Goal: Transaction & Acquisition: Purchase product/service

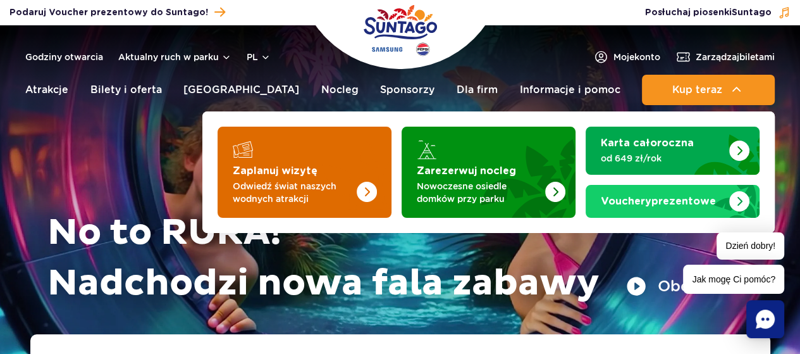
click at [298, 173] on strong "Zaplanuj wizytę" at bounding box center [275, 171] width 85 height 10
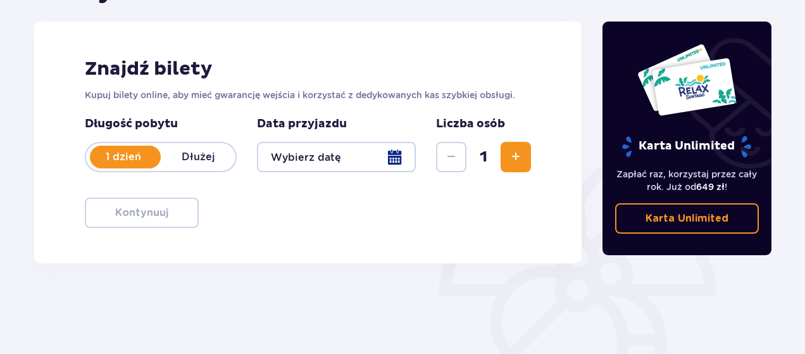
scroll to position [190, 0]
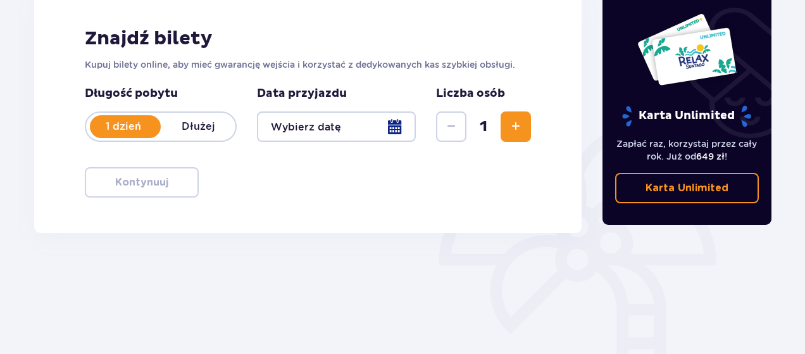
click at [316, 131] on div at bounding box center [336, 126] width 159 height 30
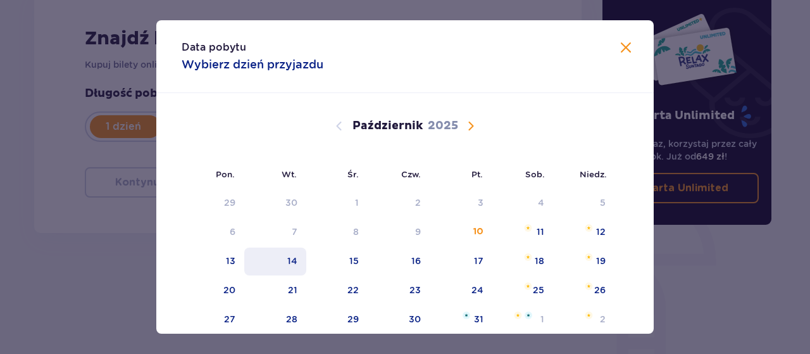
click at [291, 263] on div "14" at bounding box center [292, 260] width 10 height 13
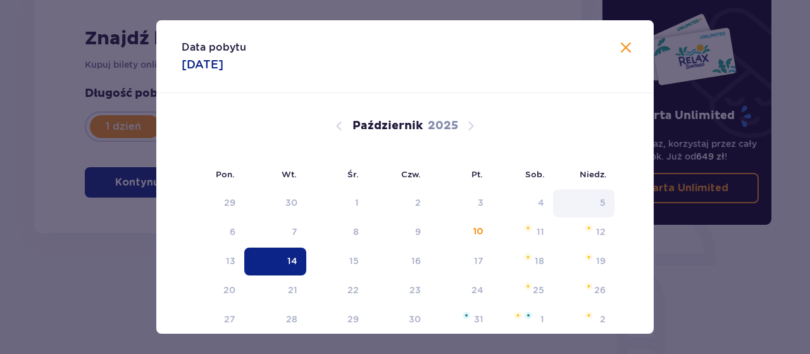
type input "14.10.25"
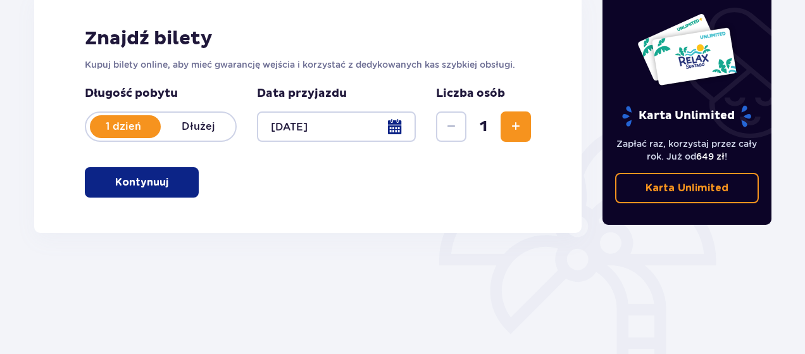
click at [520, 125] on span "Zwiększ" at bounding box center [515, 126] width 15 height 15
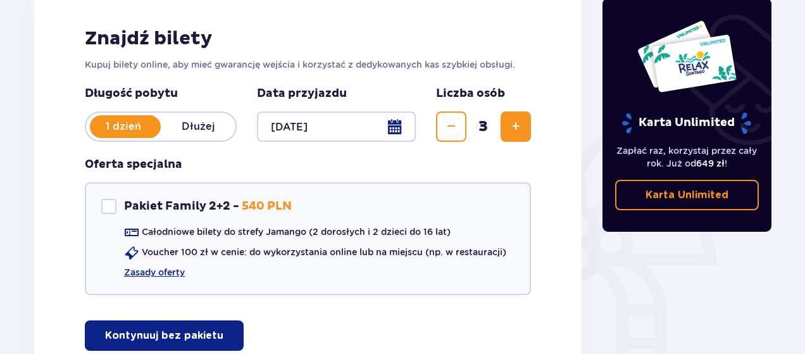
click at [520, 125] on span "Zwiększ" at bounding box center [515, 126] width 15 height 15
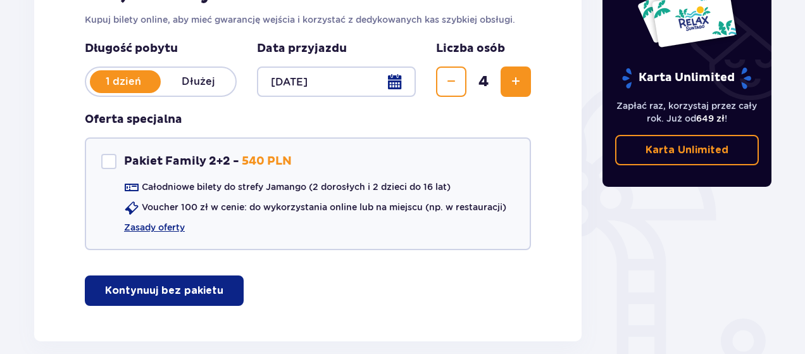
scroll to position [234, 0]
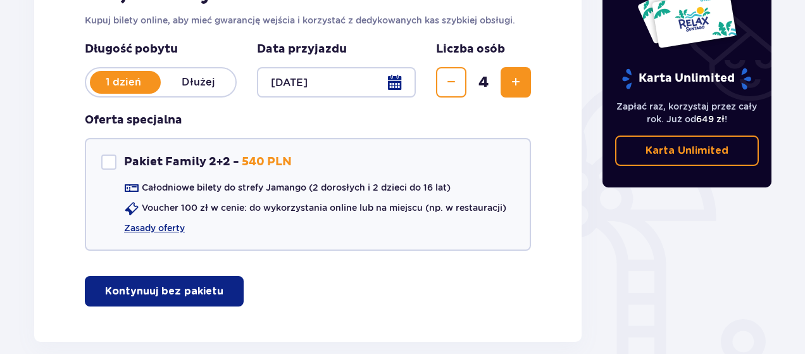
click at [154, 292] on p "Kontynuuj bez pakietu" at bounding box center [164, 291] width 118 height 14
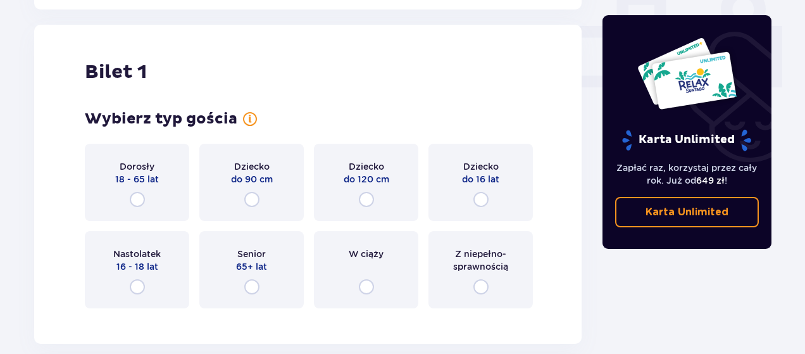
scroll to position [575, 0]
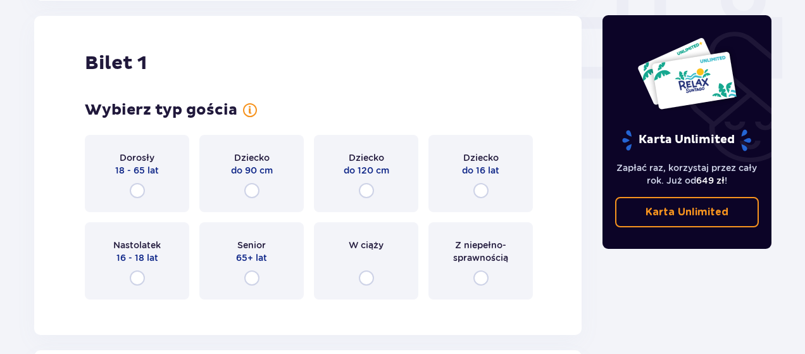
click at [139, 190] on input "radio" at bounding box center [137, 190] width 15 height 15
radio input "true"
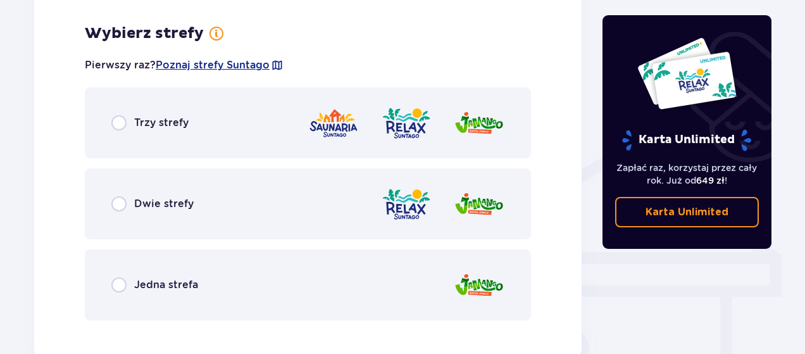
scroll to position [884, 0]
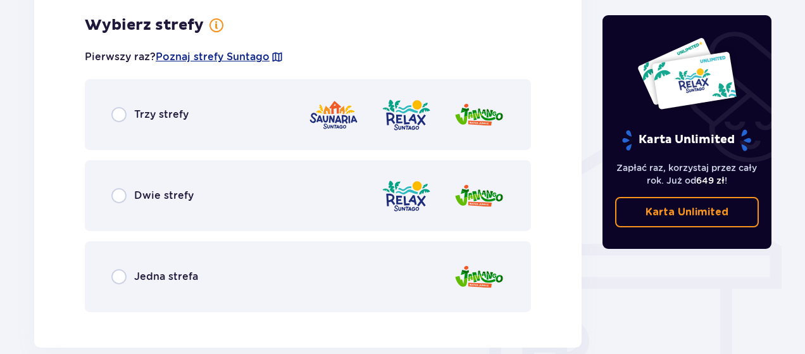
click at [121, 274] on input "radio" at bounding box center [118, 276] width 15 height 15
radio input "true"
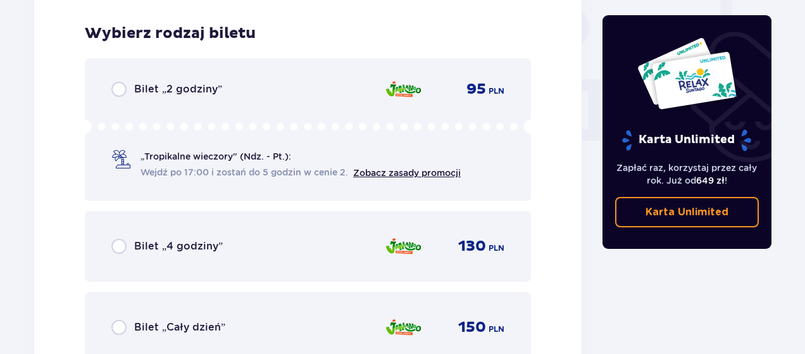
scroll to position [1205, 0]
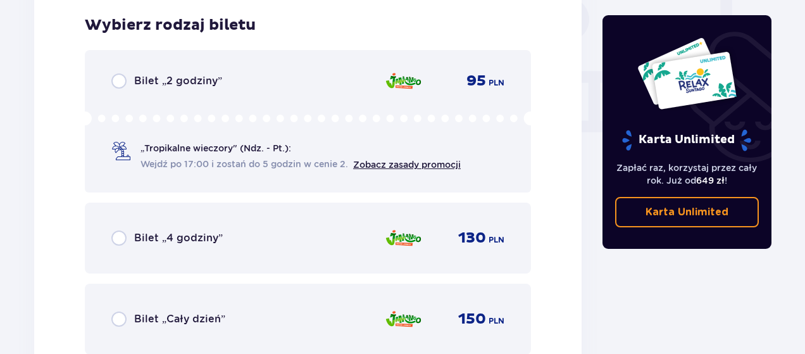
click at [116, 237] on input "radio" at bounding box center [118, 237] width 15 height 15
radio input "true"
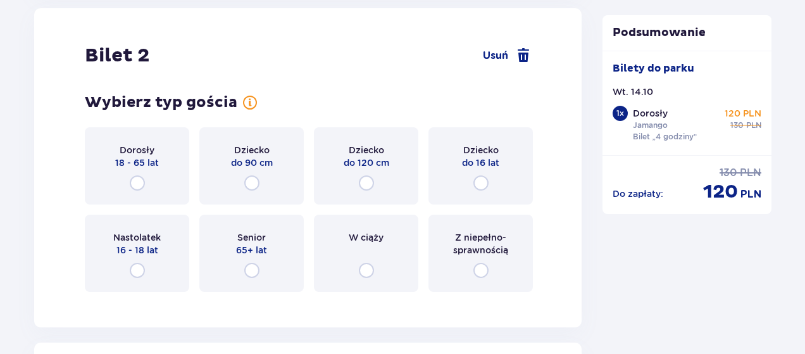
scroll to position [1594, 0]
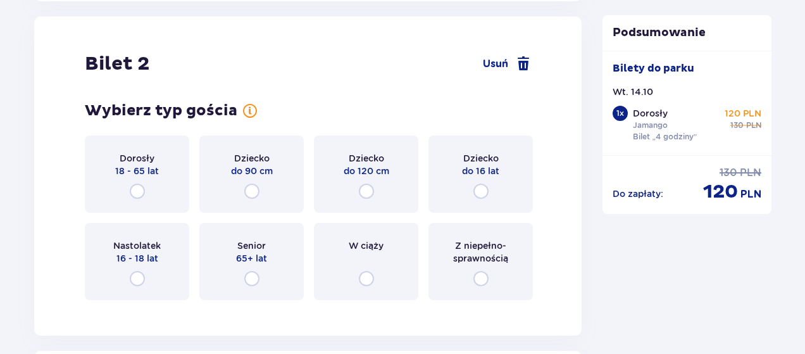
click at [136, 189] on input "radio" at bounding box center [137, 190] width 15 height 15
radio input "true"
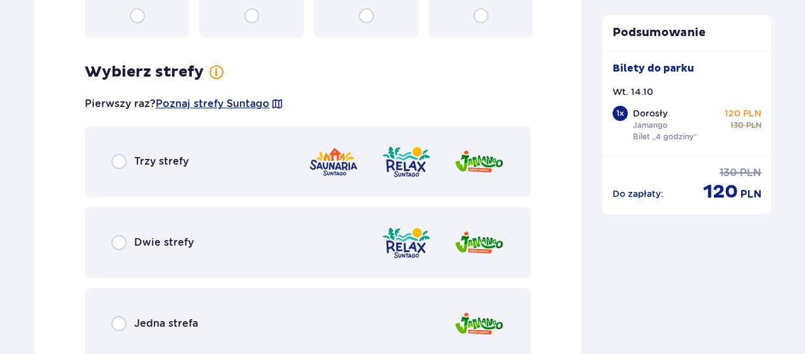
scroll to position [1902, 0]
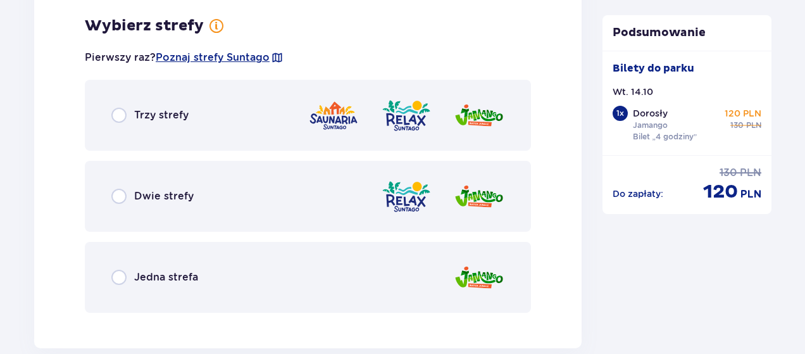
click at [117, 275] on input "radio" at bounding box center [118, 277] width 15 height 15
radio input "true"
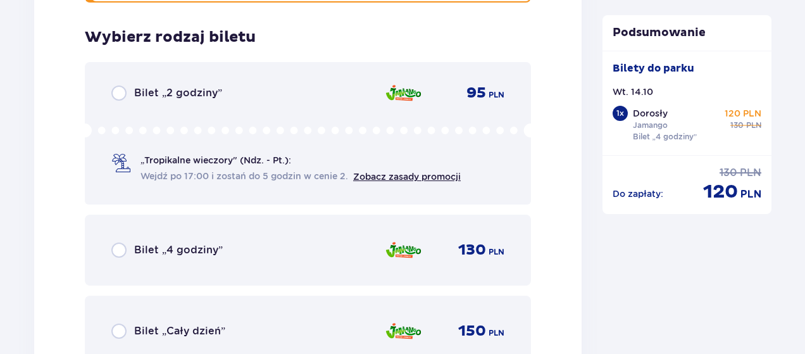
scroll to position [2224, 0]
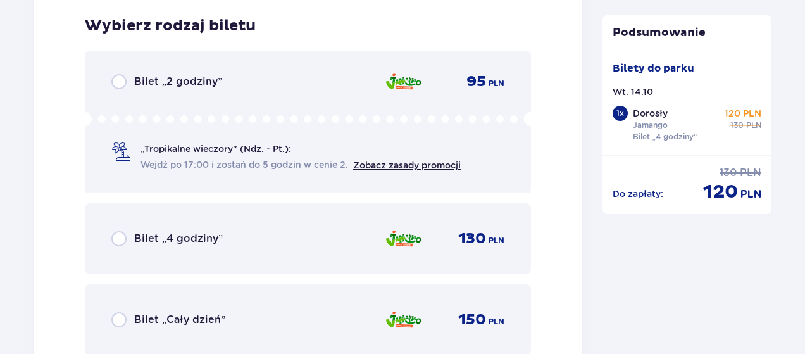
click at [120, 237] on input "radio" at bounding box center [118, 238] width 15 height 15
radio input "true"
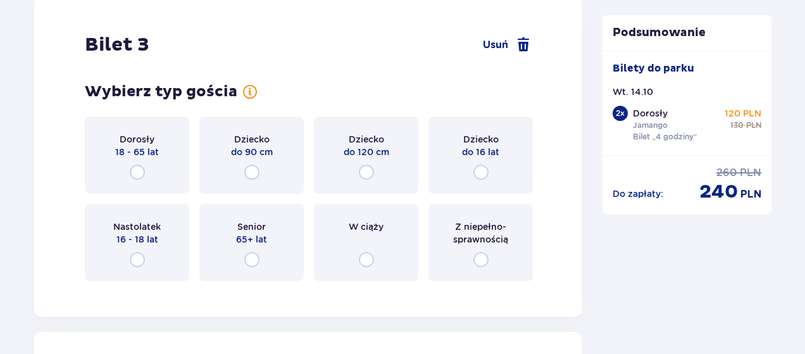
scroll to position [2612, 0]
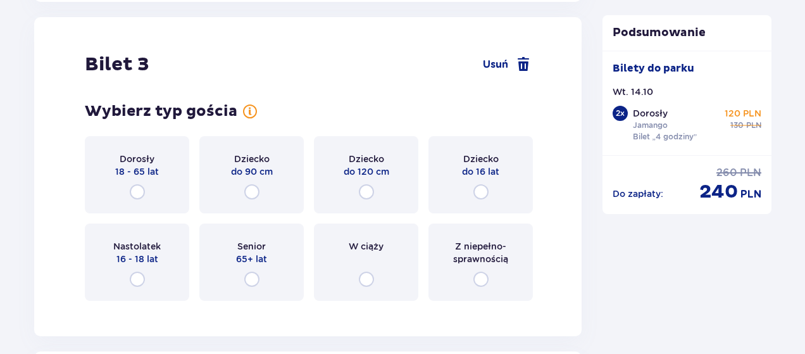
click at [481, 192] on input "radio" at bounding box center [480, 191] width 15 height 15
radio input "true"
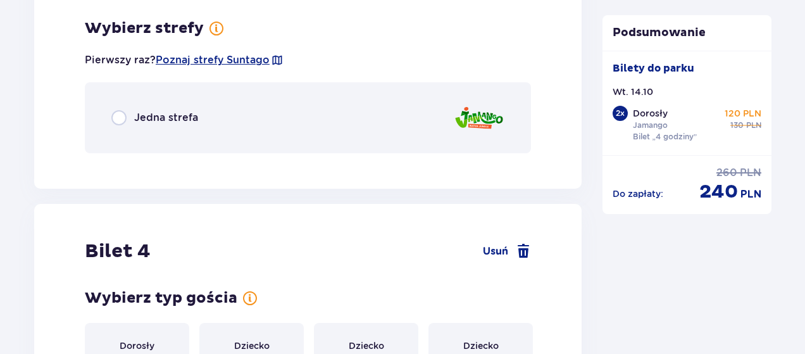
scroll to position [2921, 0]
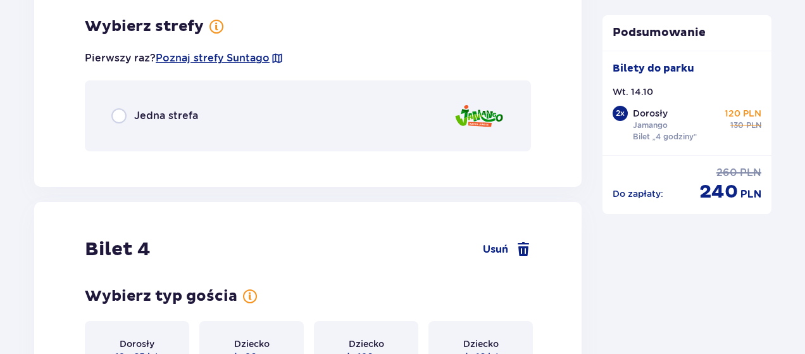
click at [120, 116] on input "radio" at bounding box center [118, 115] width 15 height 15
radio input "true"
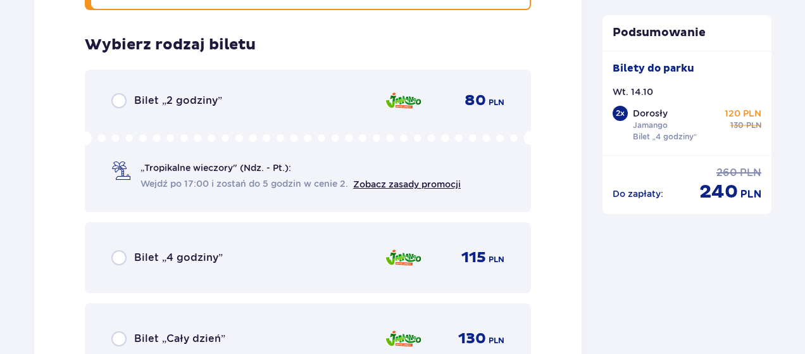
scroll to position [3080, 0]
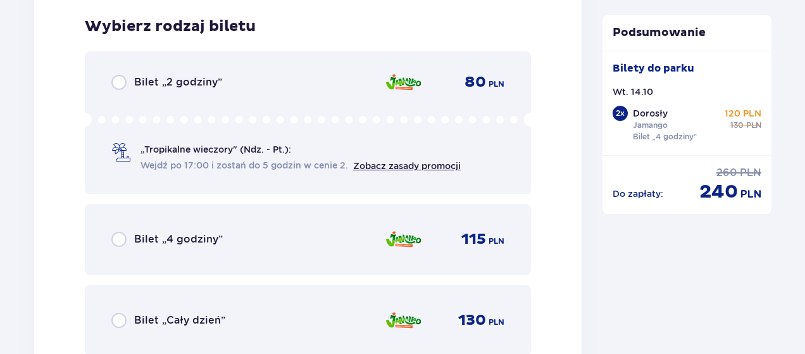
click at [122, 237] on input "radio" at bounding box center [118, 239] width 15 height 15
radio input "true"
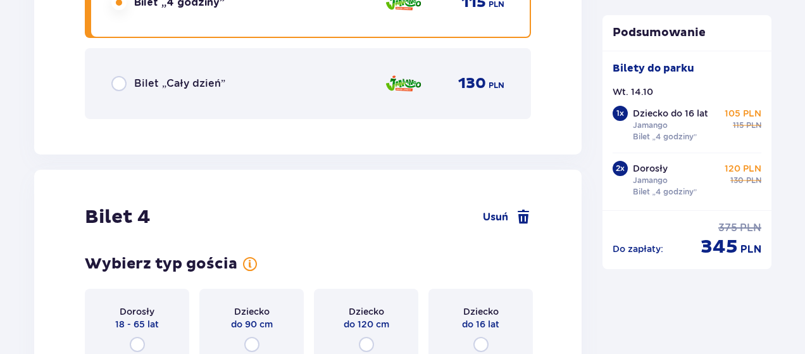
scroll to position [3470, 0]
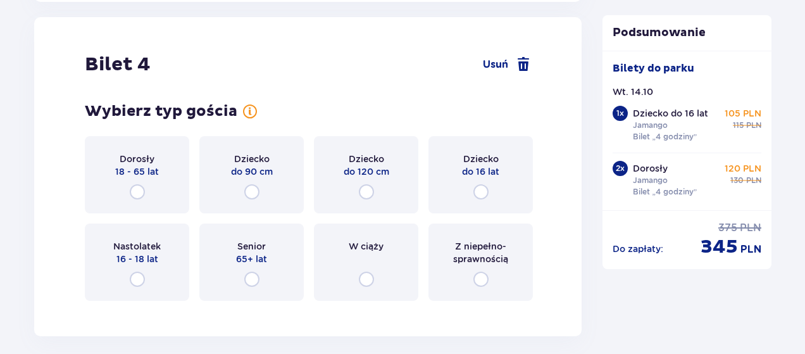
click at [481, 190] on input "radio" at bounding box center [480, 191] width 15 height 15
radio input "true"
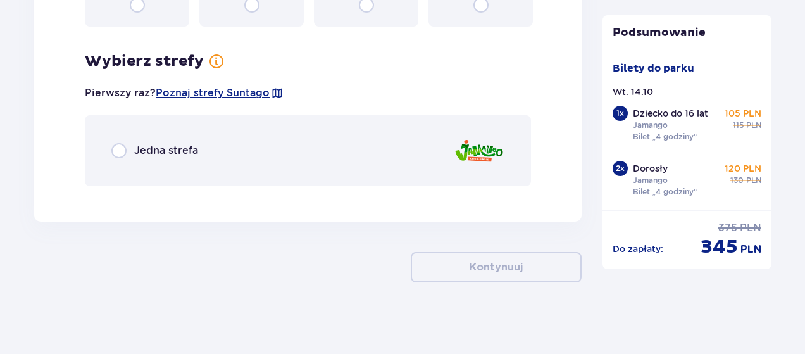
scroll to position [3745, 0]
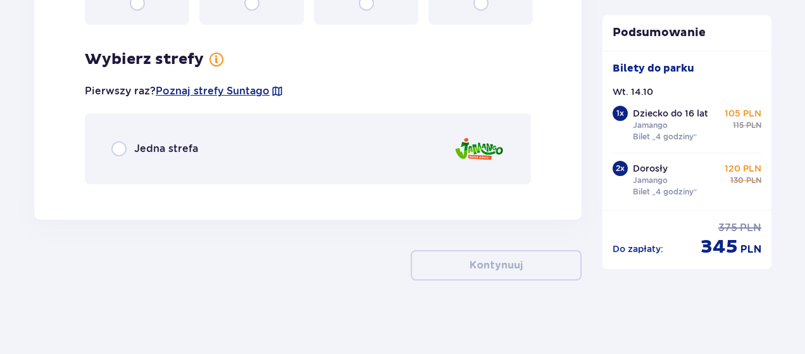
click at [117, 147] on input "radio" at bounding box center [118, 148] width 15 height 15
radio input "true"
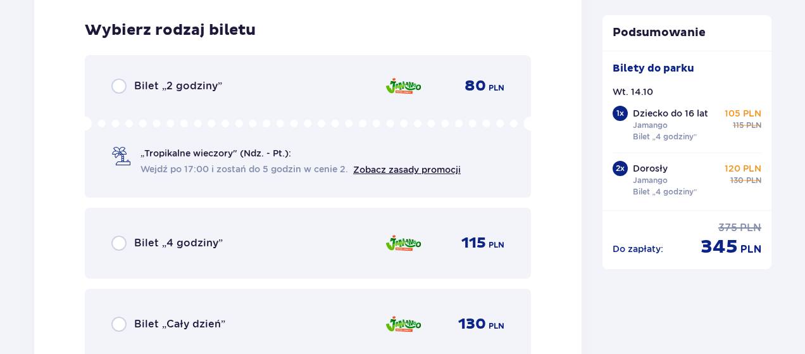
scroll to position [3938, 0]
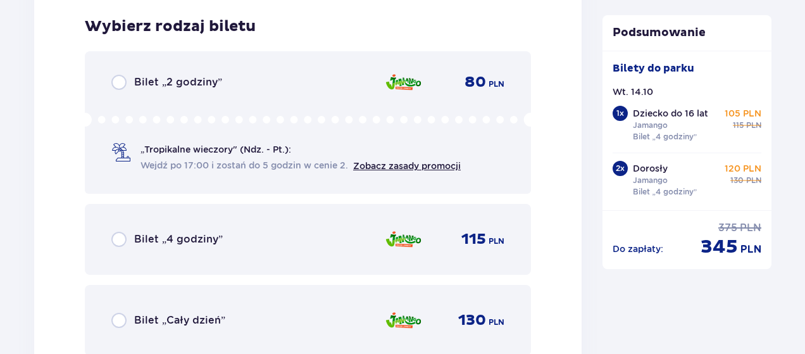
click at [121, 235] on input "radio" at bounding box center [118, 239] width 15 height 15
radio input "true"
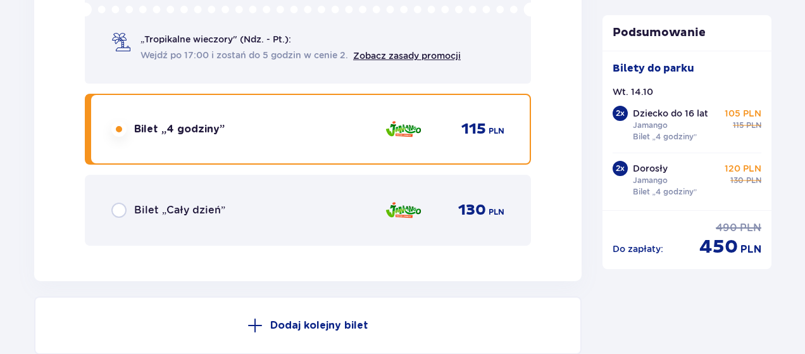
scroll to position [3985, 0]
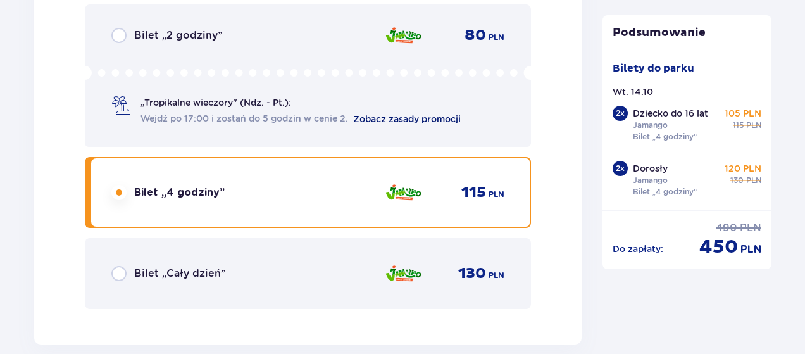
click at [385, 118] on link "Zobacz zasady promocji" at bounding box center [407, 119] width 108 height 10
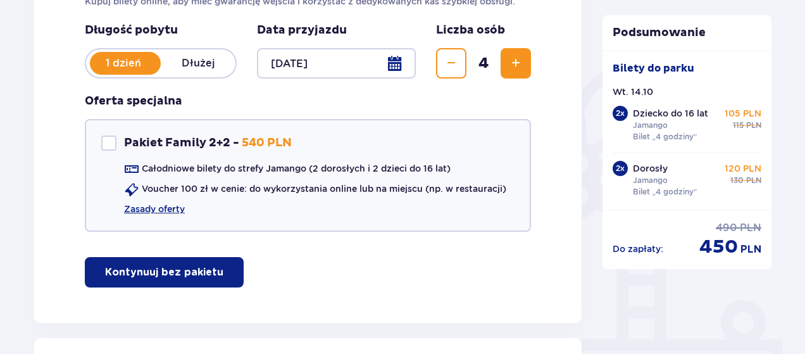
scroll to position [253, 0]
click at [177, 212] on link "Zasady oferty" at bounding box center [154, 208] width 61 height 13
click at [163, 209] on link "Zasady oferty" at bounding box center [154, 208] width 61 height 13
drag, startPoint x: 106, startPoint y: 143, endPoint x: 125, endPoint y: 153, distance: 21.5
click at [106, 143] on div "Pakiet Family 2+2" at bounding box center [108, 142] width 15 height 15
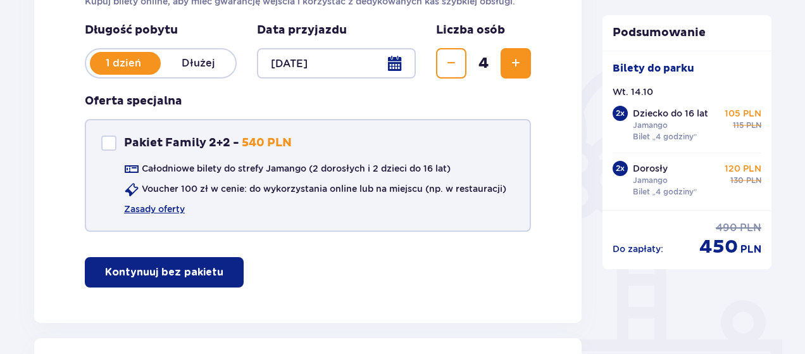
checkbox input "true"
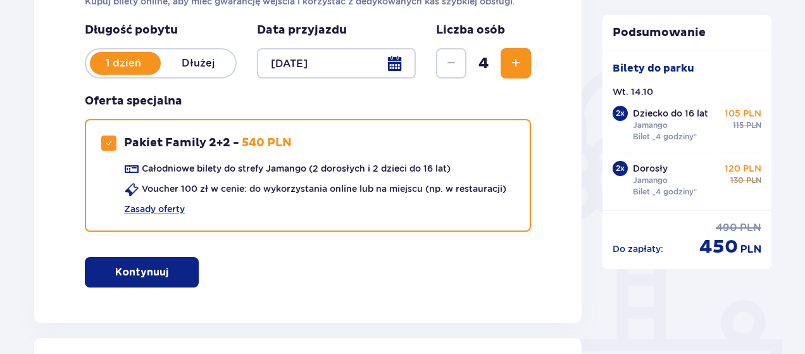
click at [119, 270] on p "Kontynuuj" at bounding box center [141, 272] width 53 height 14
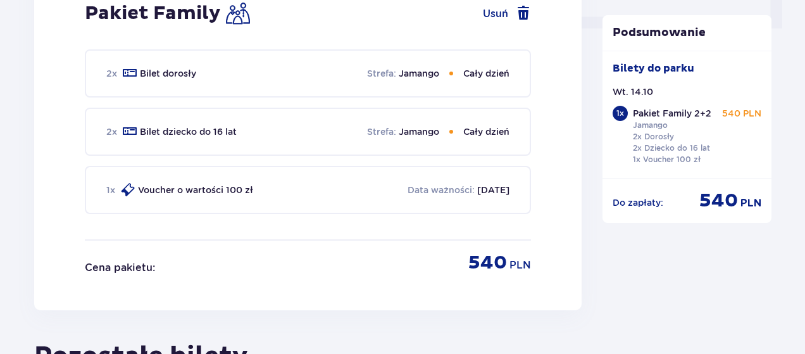
scroll to position [638, 0]
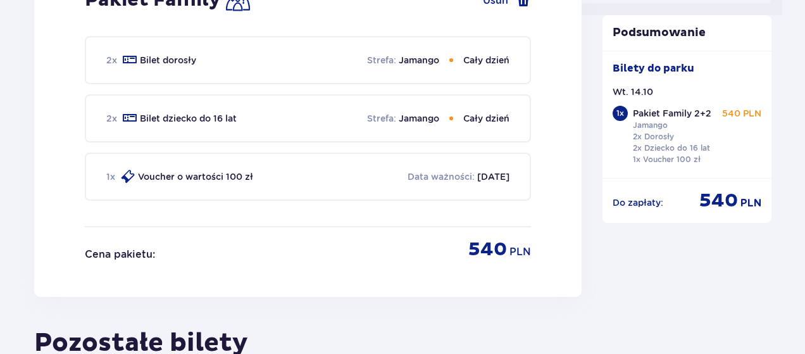
click at [220, 171] on p "Voucher o wartości 100 zł" at bounding box center [195, 176] width 115 height 13
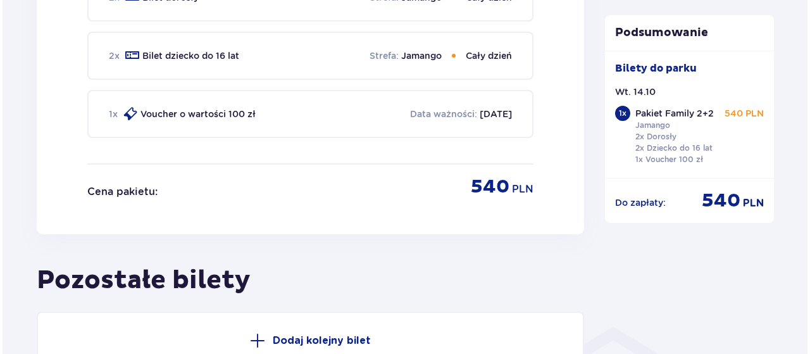
scroll to position [891, 0]
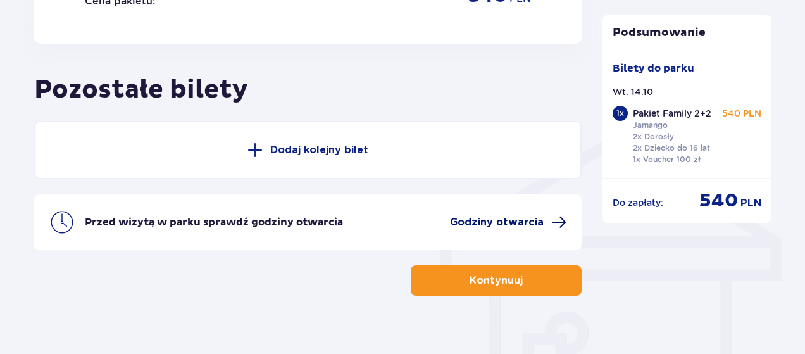
click at [524, 217] on span "Godziny otwarcia" at bounding box center [497, 222] width 94 height 14
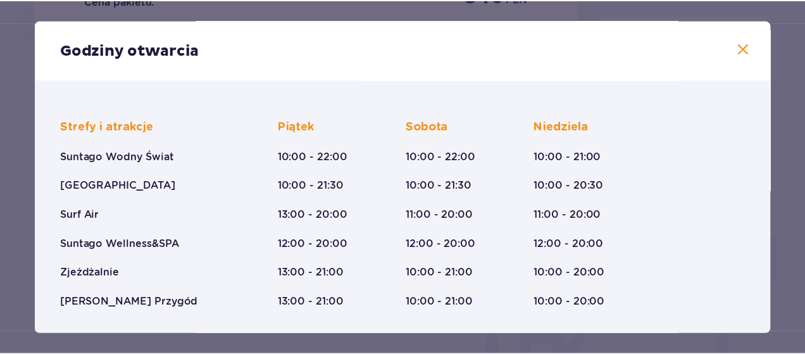
scroll to position [316, 0]
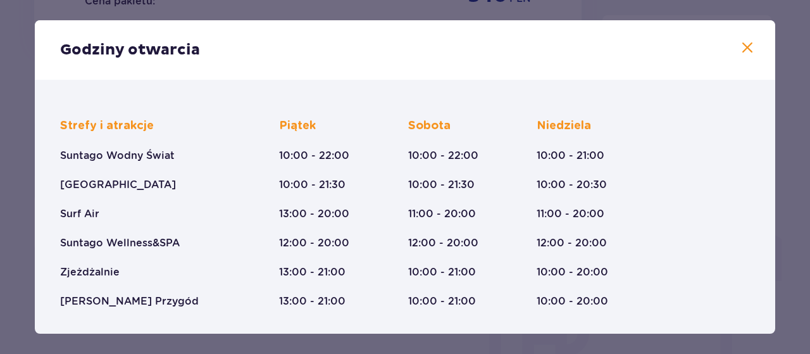
click at [741, 46] on span at bounding box center [747, 47] width 15 height 15
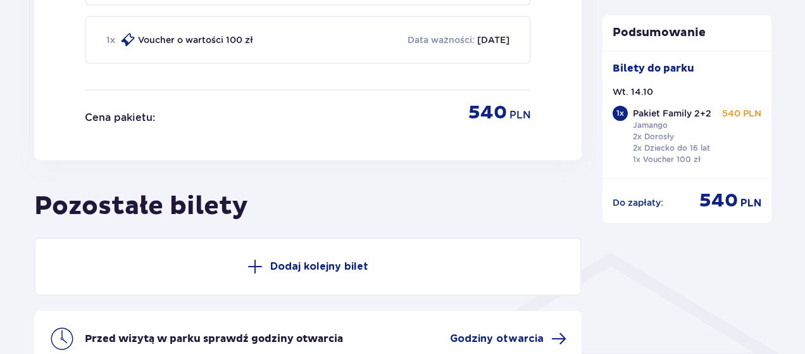
scroll to position [702, 0]
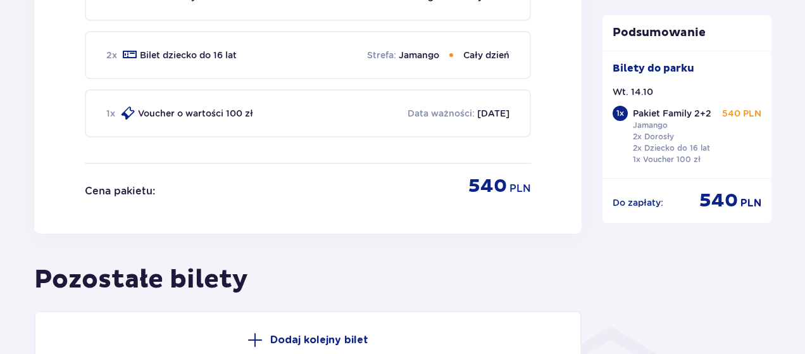
click at [661, 157] on p "2x Dorosły 2x Dziecko do 16 lat 1x Voucher 100 zł" at bounding box center [671, 148] width 77 height 34
click at [665, 116] on p "Pakiet Family 2+2" at bounding box center [672, 113] width 78 height 13
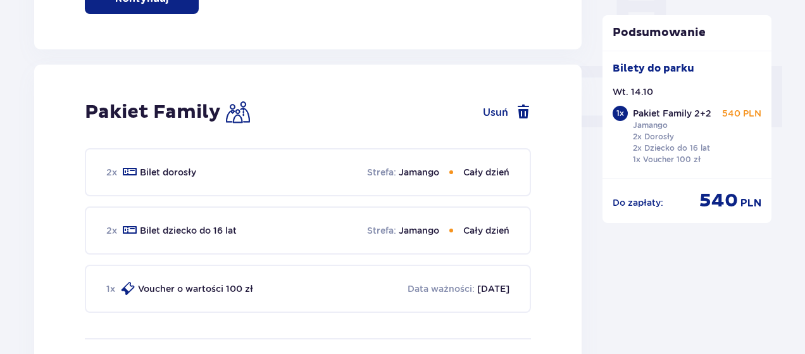
scroll to position [512, 0]
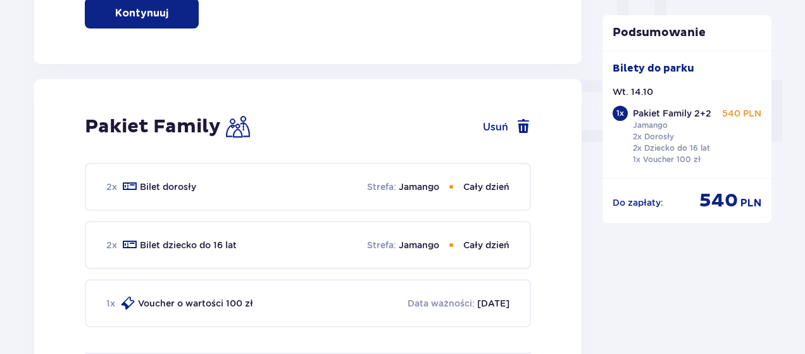
drag, startPoint x: 506, startPoint y: 300, endPoint x: 469, endPoint y: 300, distance: 36.1
click at [504, 300] on p "10.10.2026" at bounding box center [493, 303] width 32 height 13
click at [429, 300] on p "Data ważności :" at bounding box center [440, 303] width 67 height 13
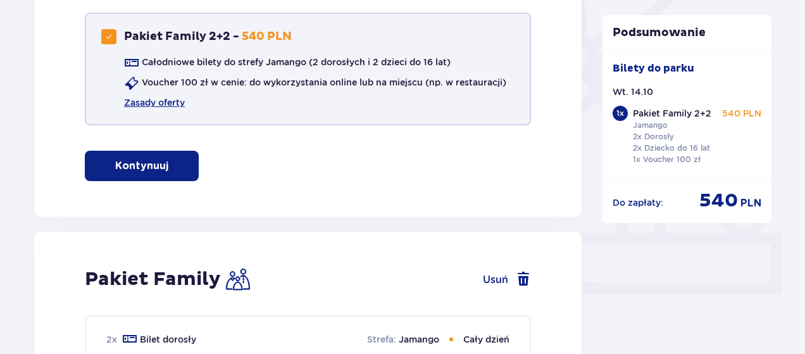
scroll to position [322, 0]
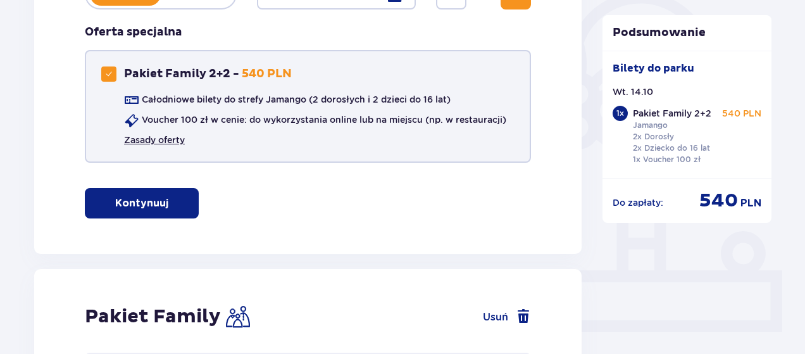
click at [159, 135] on link "Zasady oferty" at bounding box center [154, 139] width 61 height 13
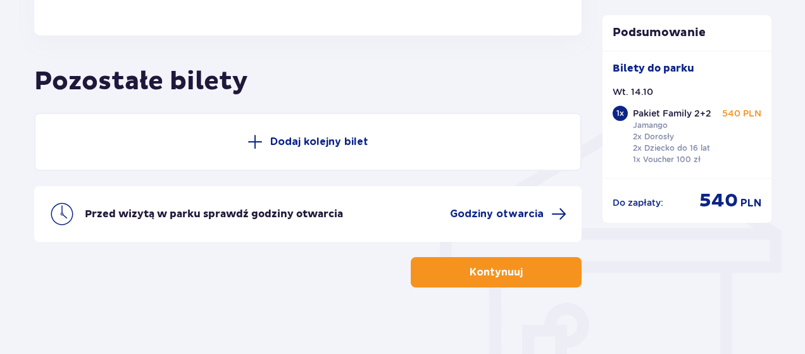
scroll to position [906, 0]
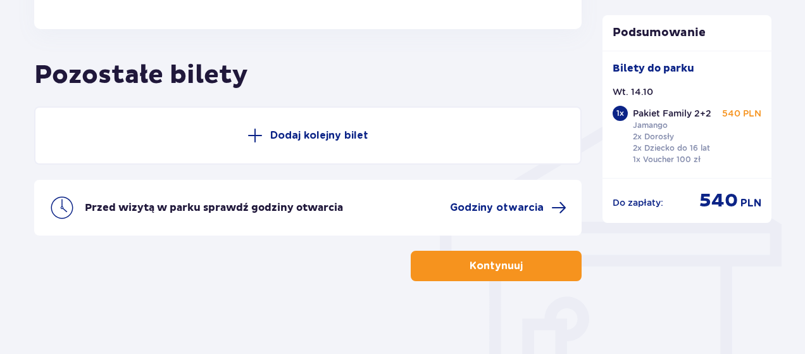
click at [499, 264] on p "Kontynuuj" at bounding box center [495, 266] width 53 height 14
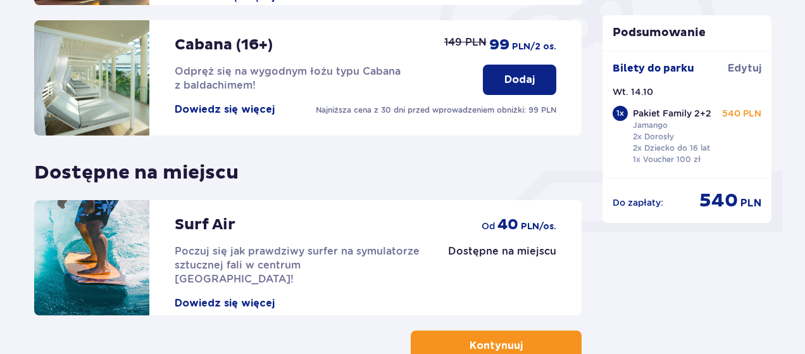
scroll to position [504, 0]
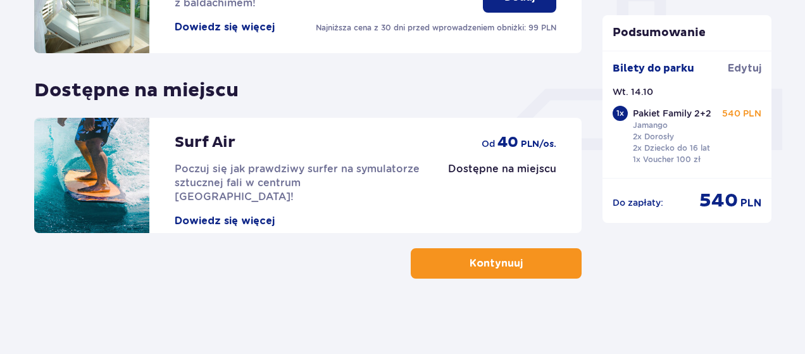
click at [483, 260] on p "Kontynuuj" at bounding box center [495, 263] width 53 height 14
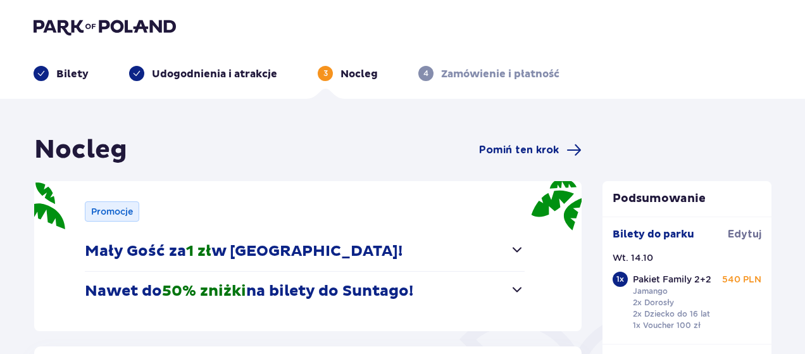
scroll to position [127, 0]
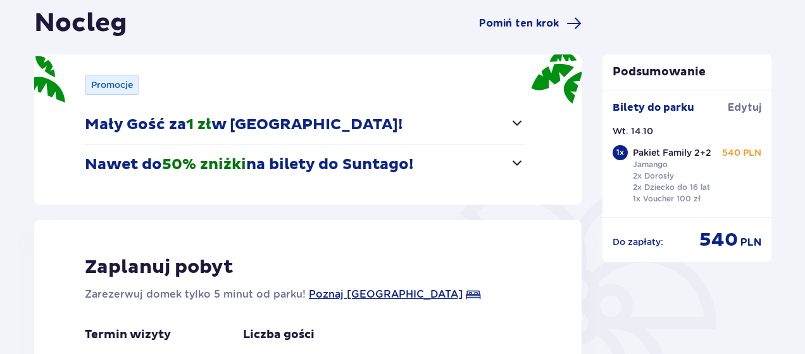
click at [514, 123] on span "button" at bounding box center [516, 122] width 15 height 15
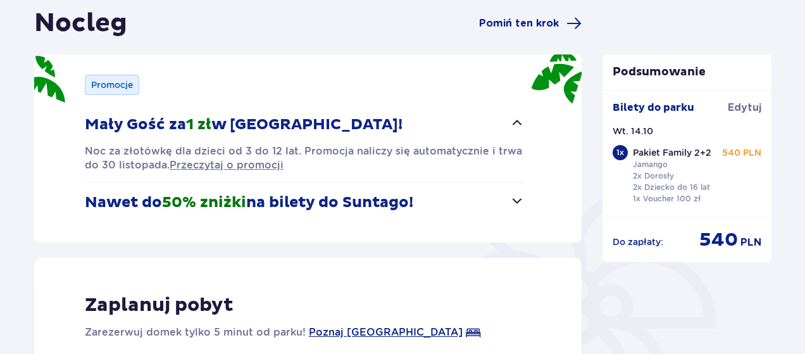
click at [519, 204] on span "button" at bounding box center [516, 200] width 15 height 15
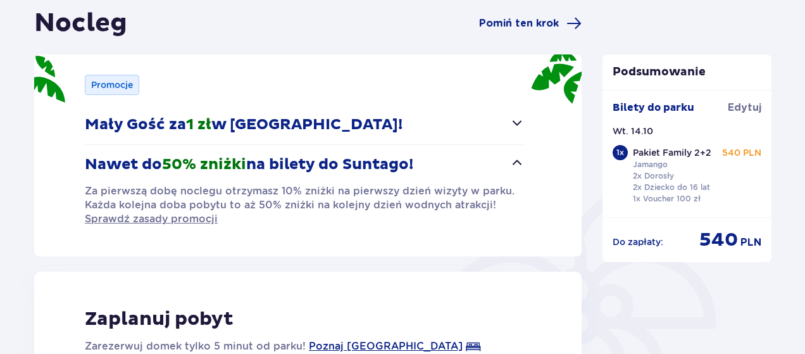
drag, startPoint x: 519, startPoint y: 204, endPoint x: 437, endPoint y: 40, distance: 183.3
click at [437, 40] on div "Nocleg Pomiń ten krok Promocje Mały Gość za 1 zł w Suntago Village! Noc za złot…" at bounding box center [307, 300] width 547 height 585
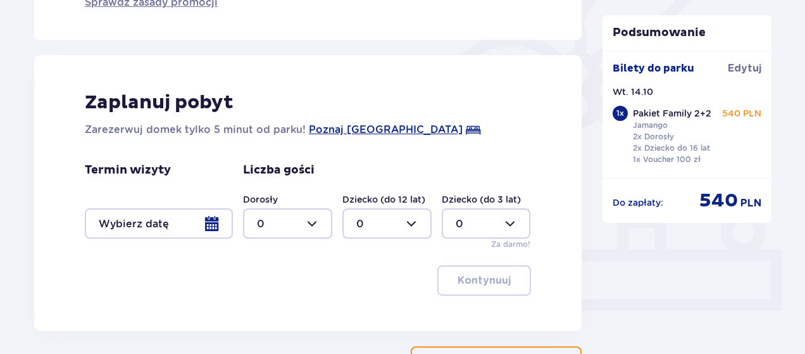
scroll to position [441, 0]
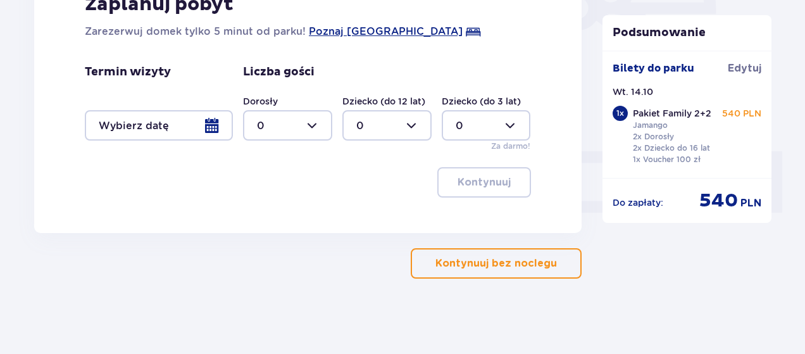
click at [526, 264] on p "Kontynuuj bez noclegu" at bounding box center [495, 263] width 121 height 14
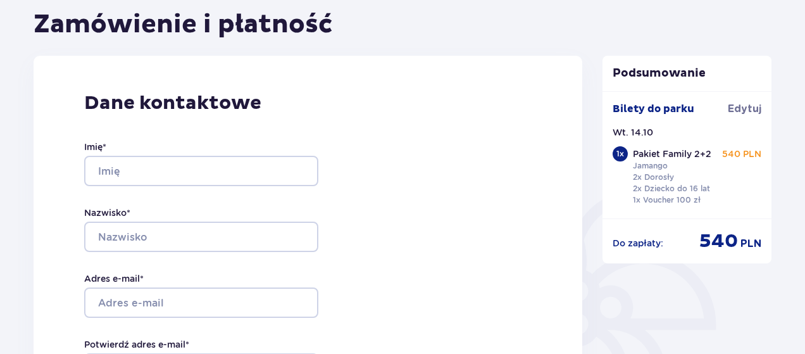
scroll to position [127, 0]
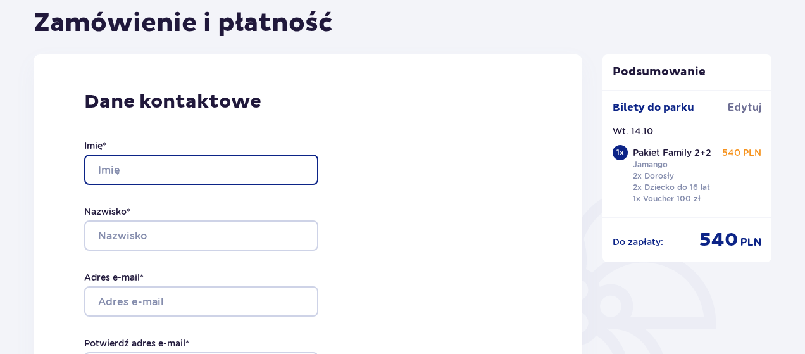
click at [144, 161] on input "Imię *" at bounding box center [201, 169] width 234 height 30
type input "Artur"
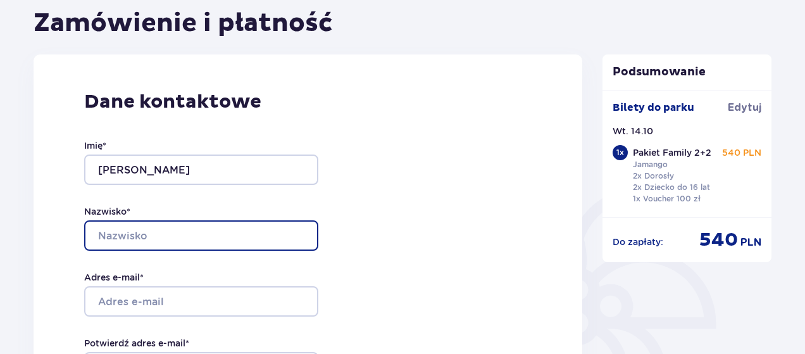
type input "Kotas"
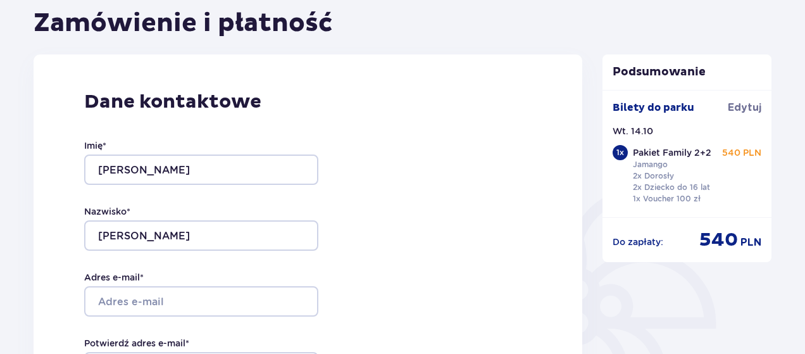
type input "790852088"
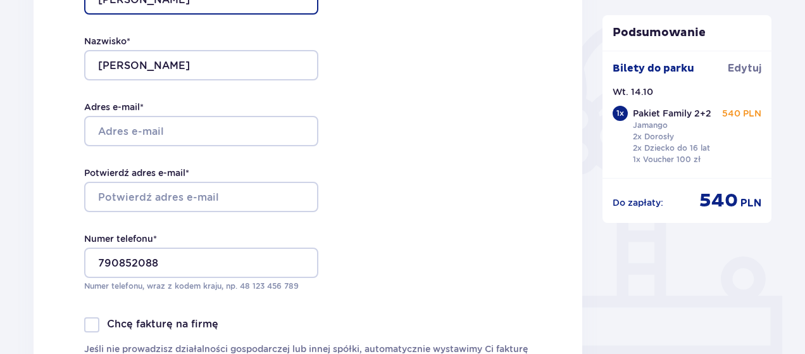
scroll to position [316, 0]
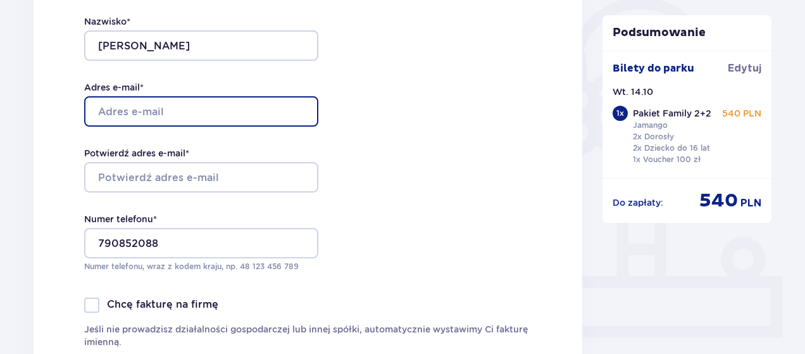
click at [177, 111] on input "Adres e-mail *" at bounding box center [201, 111] width 234 height 30
type input "[EMAIL_ADDRESS][DOMAIN_NAME]"
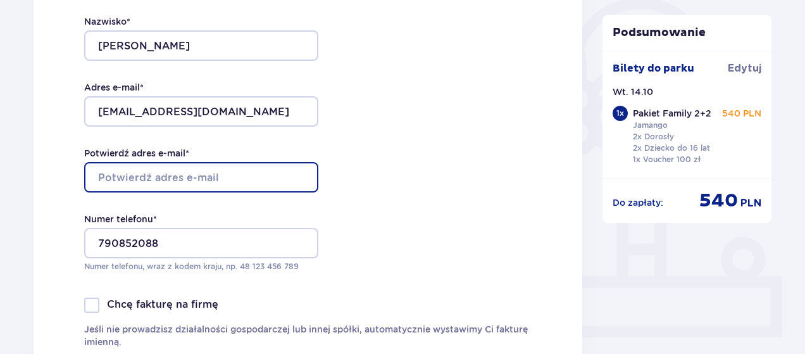
click at [150, 178] on input "Potwierdź adres e-mail *" at bounding box center [201, 177] width 234 height 30
type input "[EMAIL_ADDRESS][DOMAIN_NAME]"
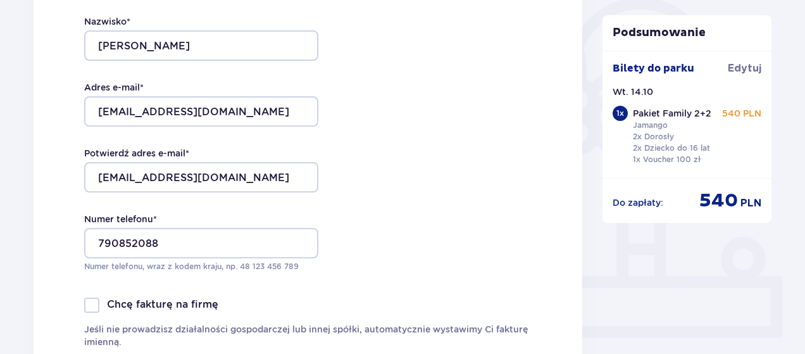
click at [427, 199] on div "Dane kontaktowe Imię * Artur Nazwisko * Kotas Adres e-mail * szraf.ak@gmail.com…" at bounding box center [308, 133] width 549 height 537
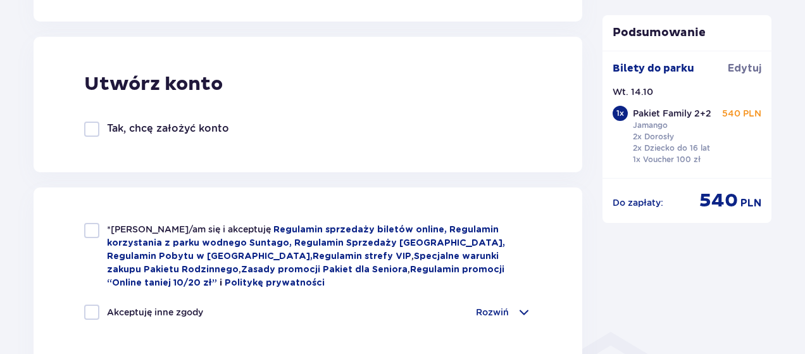
scroll to position [822, 0]
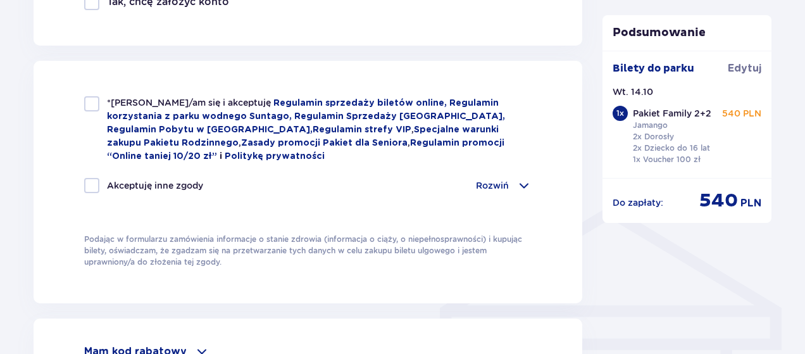
click at [90, 104] on div at bounding box center [91, 103] width 15 height 15
checkbox input "true"
click at [526, 180] on span at bounding box center [523, 185] width 15 height 15
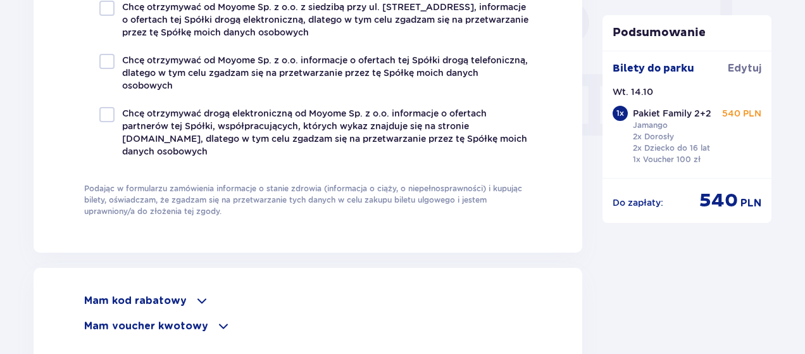
scroll to position [1265, 0]
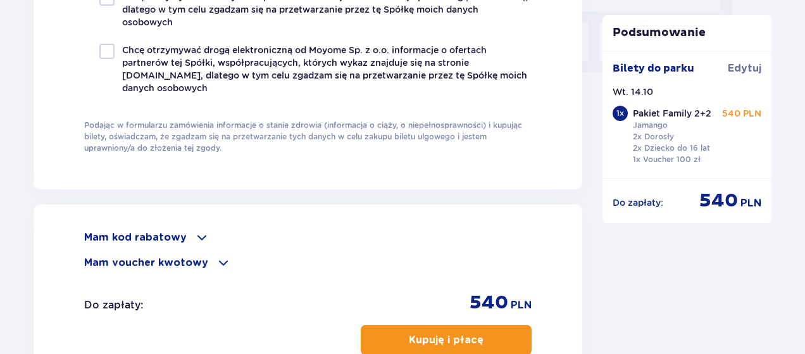
click at [197, 233] on span at bounding box center [201, 237] width 15 height 15
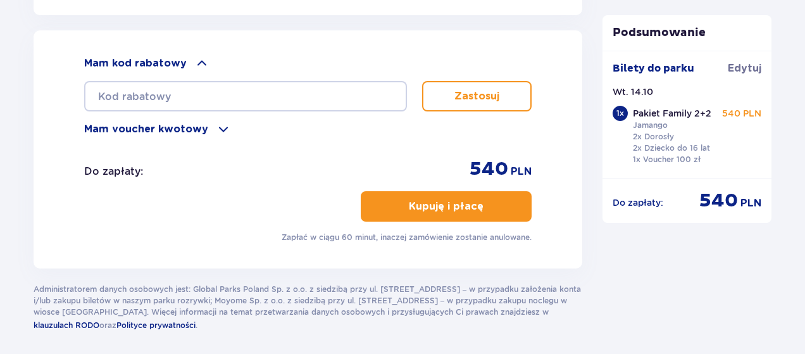
scroll to position [1455, 0]
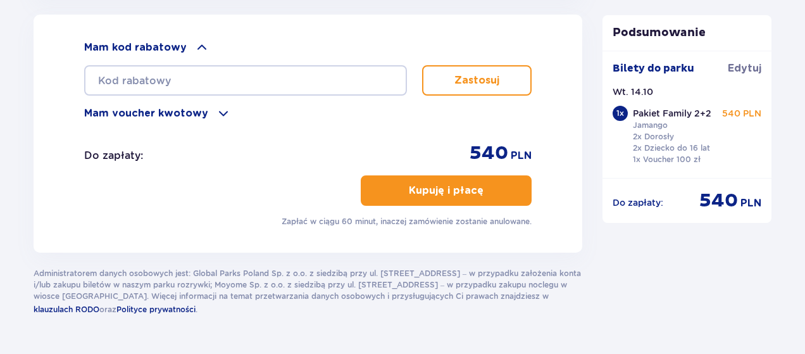
click at [428, 188] on p "Kupuję i płacę" at bounding box center [446, 190] width 75 height 14
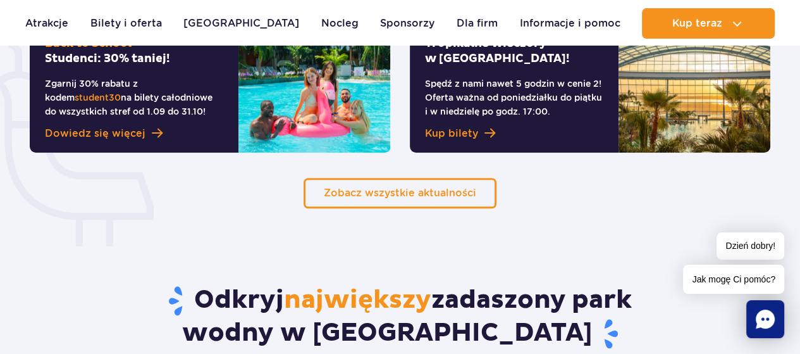
scroll to position [949, 0]
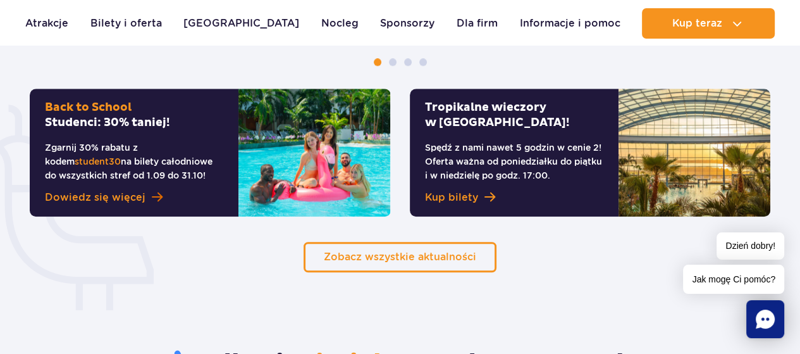
click at [123, 197] on span "Dowiedz się więcej" at bounding box center [95, 197] width 101 height 15
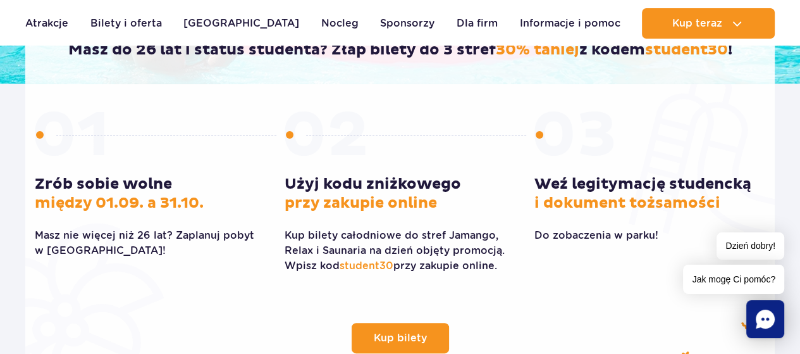
scroll to position [316, 0]
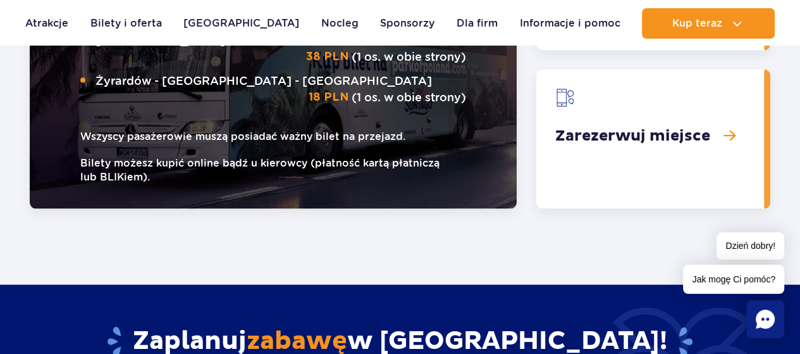
scroll to position [2341, 0]
